Goal: Navigation & Orientation: Find specific page/section

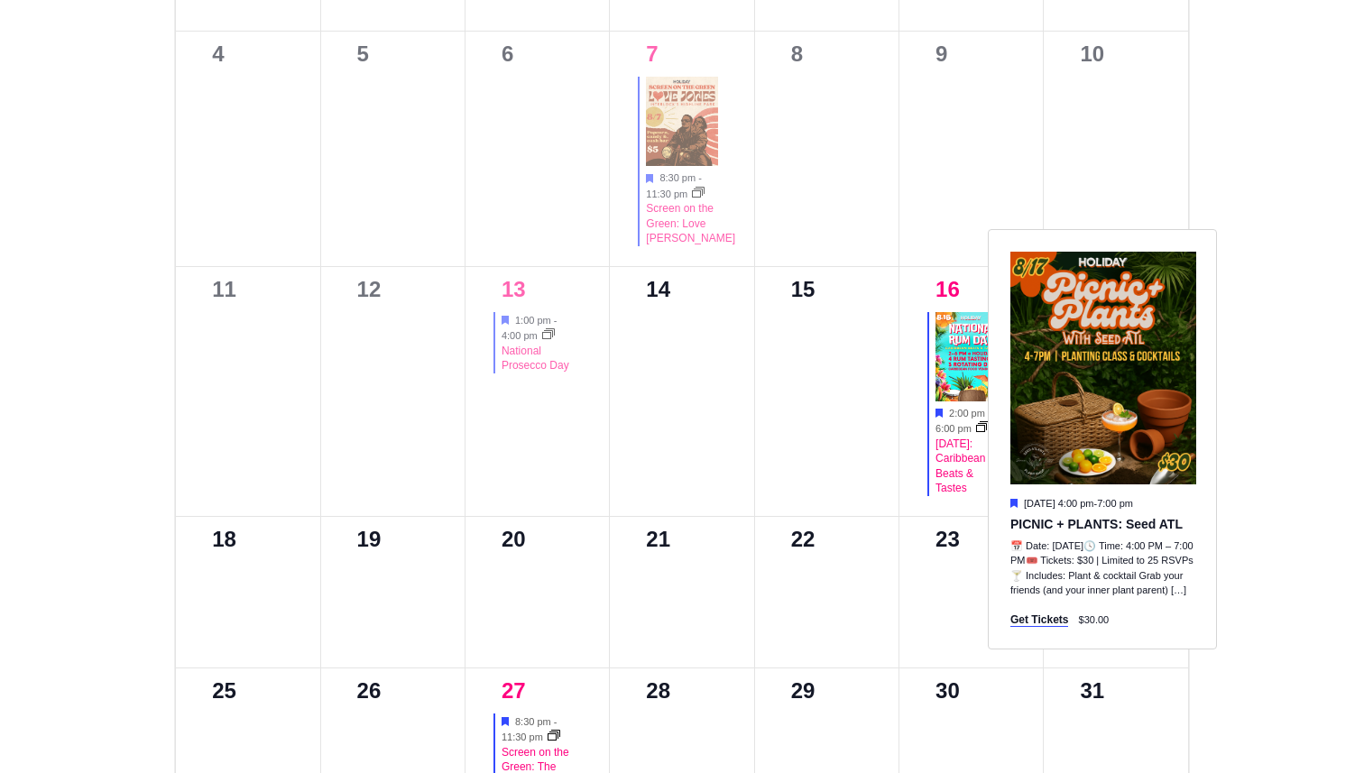
click at [141, 22] on section "35 events found. Events Search and Views Navigation Search Enter Keyword. Searc…" at bounding box center [681, 284] width 1091 height 1281
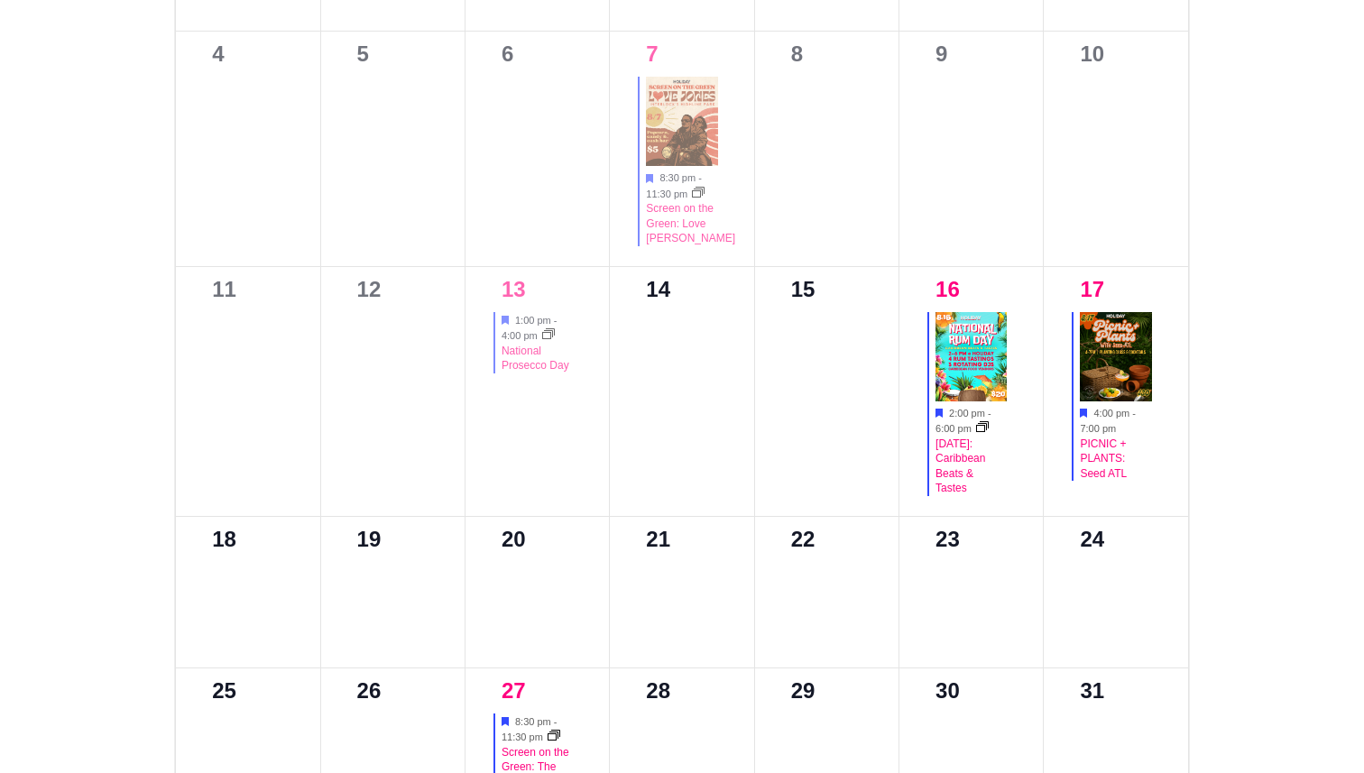
click at [115, 13] on div "Holiday Happenings Our Event Calendar 35 events found. Events Search and Views …" at bounding box center [682, 231] width 1364 height 1441
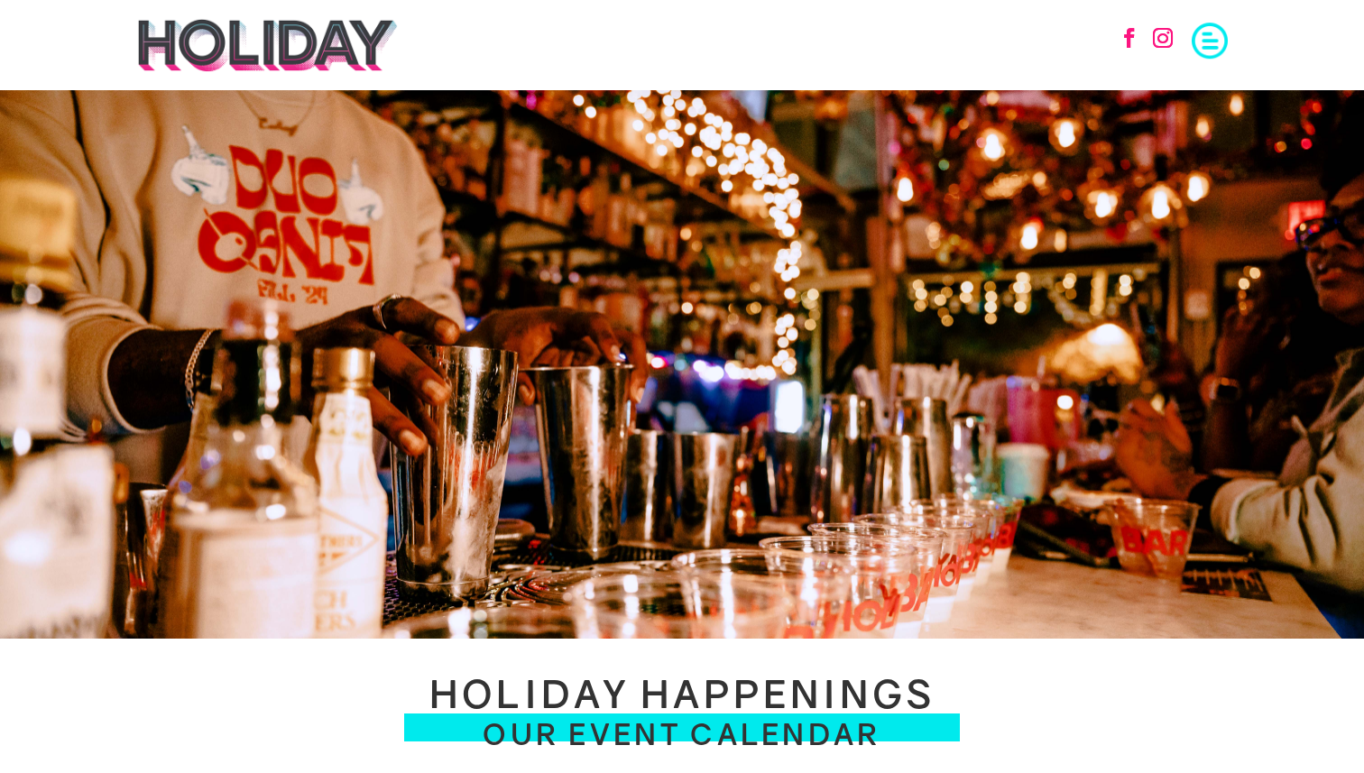
click at [158, 43] on img at bounding box center [267, 45] width 262 height 54
